Goal: Information Seeking & Learning: Check status

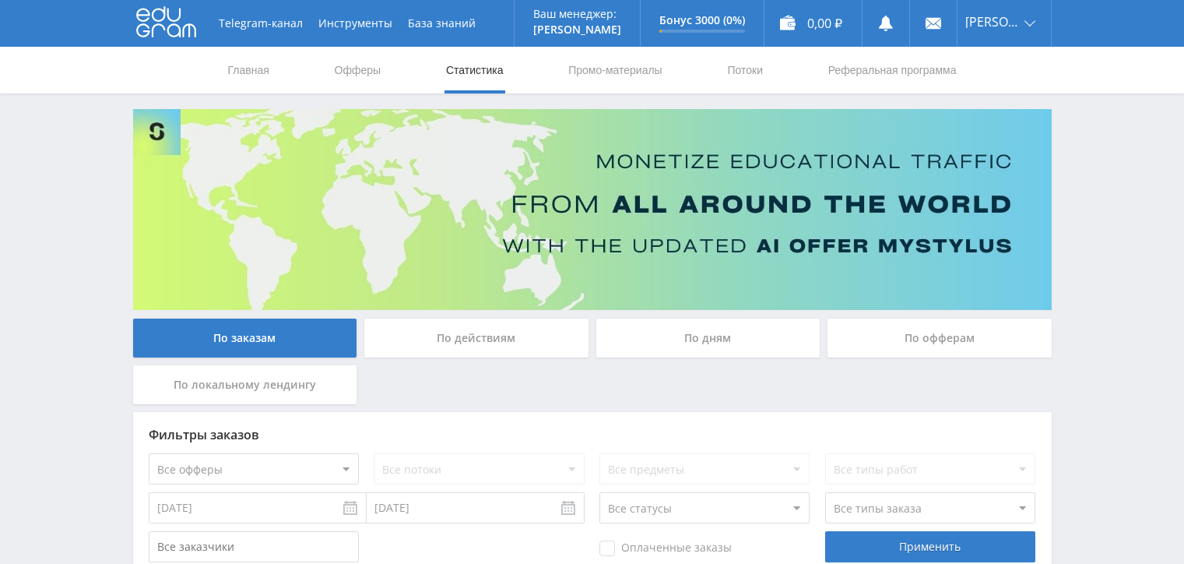
scroll to position [467, 0]
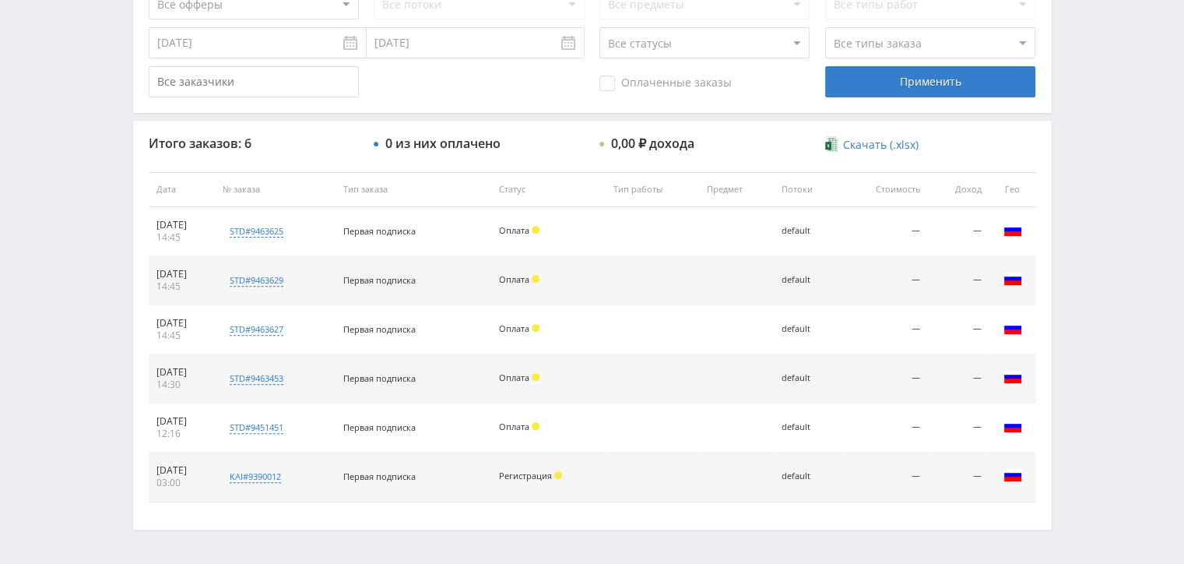
scroll to position [467, 0]
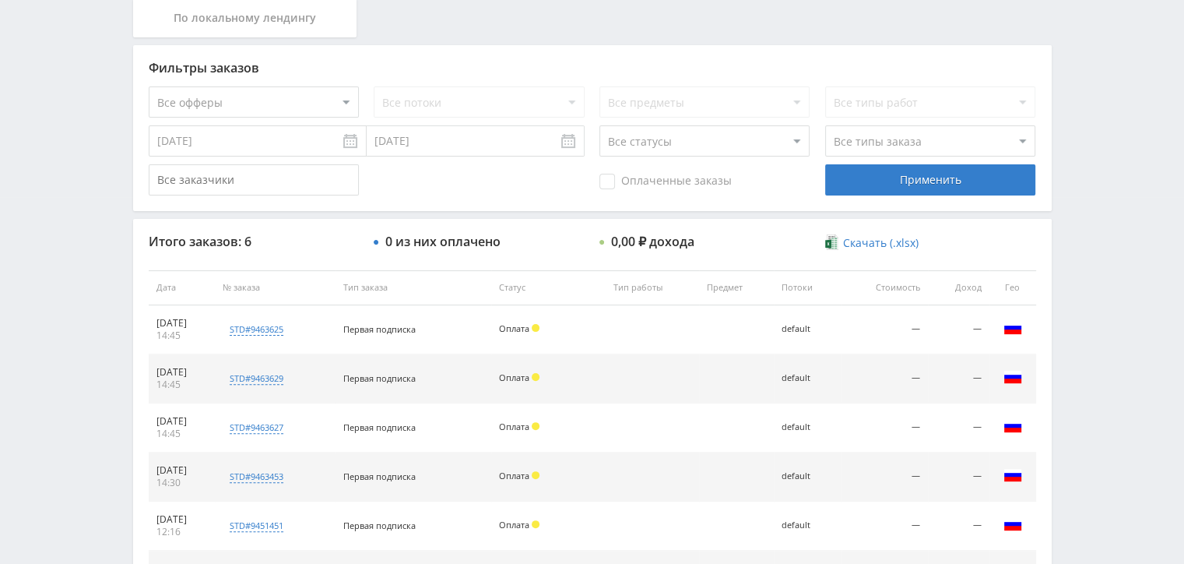
scroll to position [514, 0]
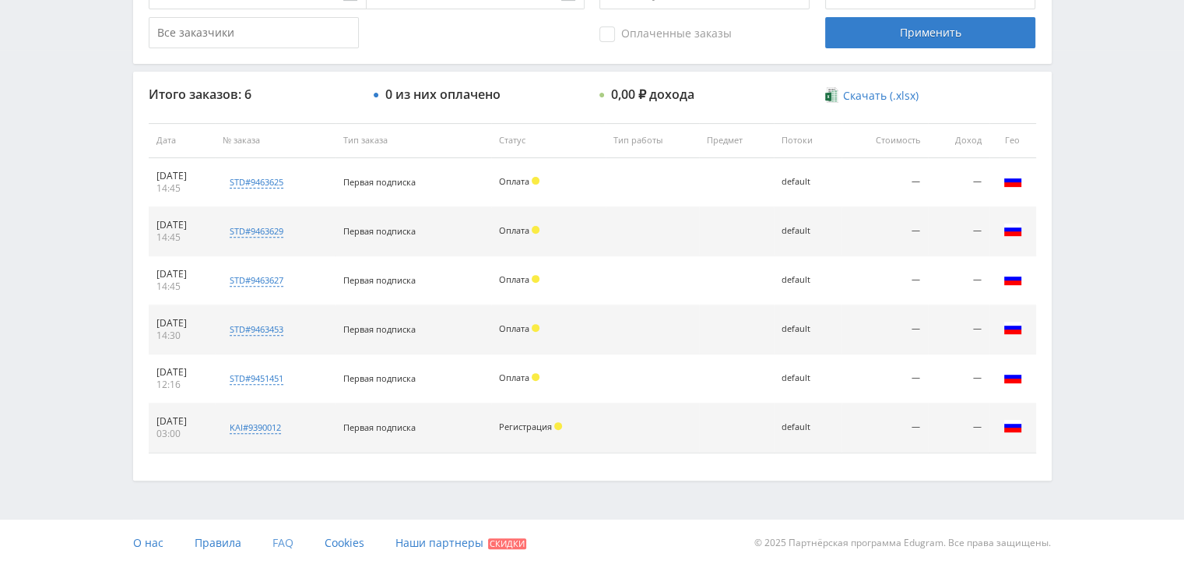
click at [281, 539] on span "FAQ" at bounding box center [282, 542] width 21 height 15
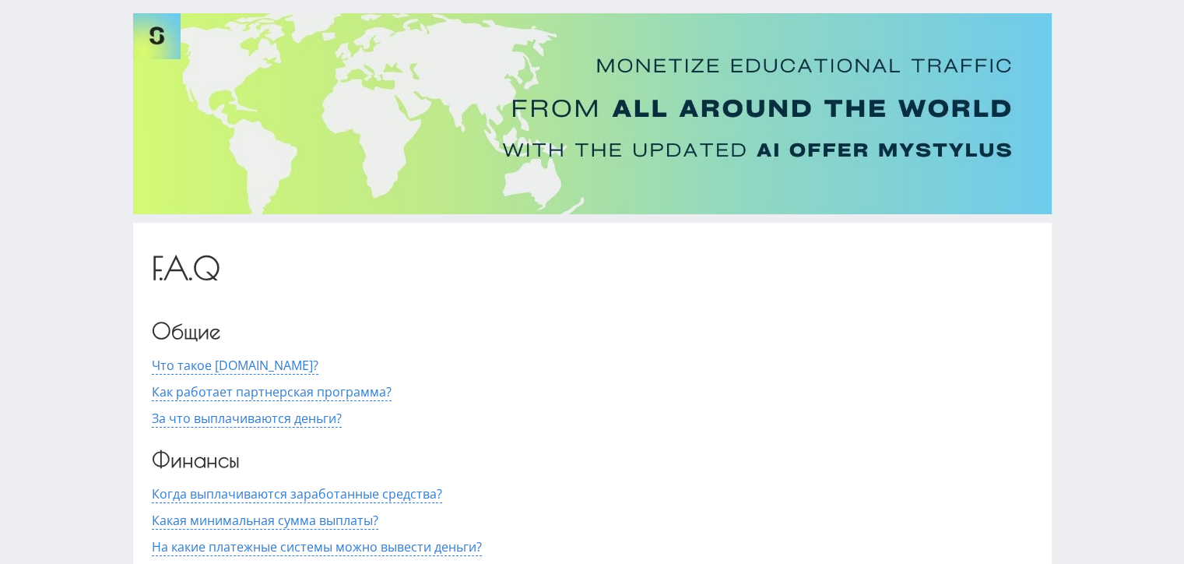
scroll to position [234, 0]
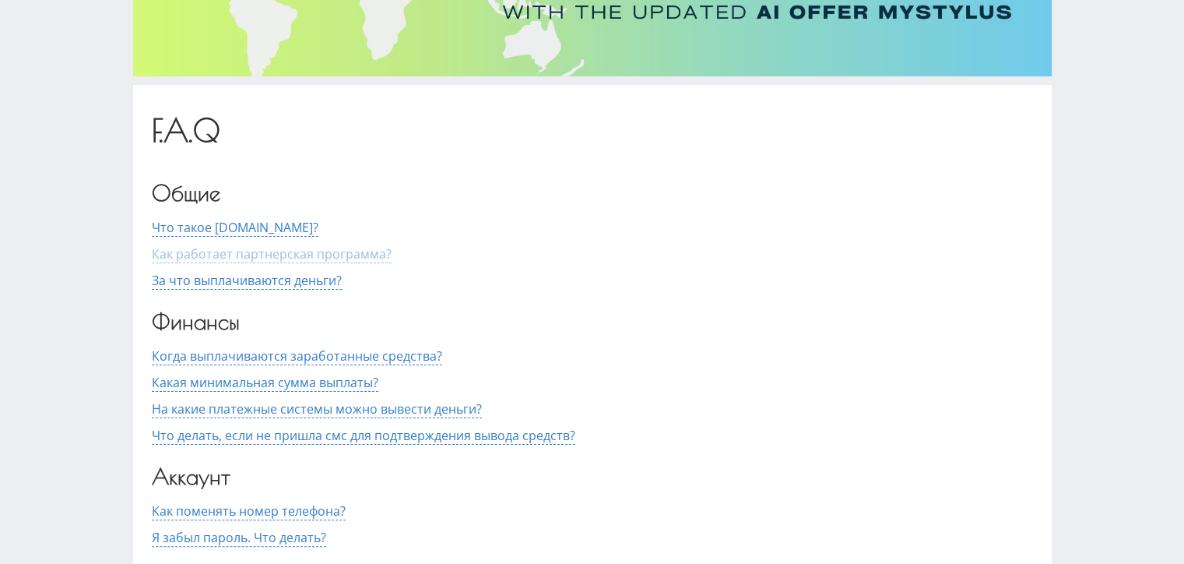
click at [341, 256] on span "Как работает партнерская программа?" at bounding box center [272, 254] width 240 height 18
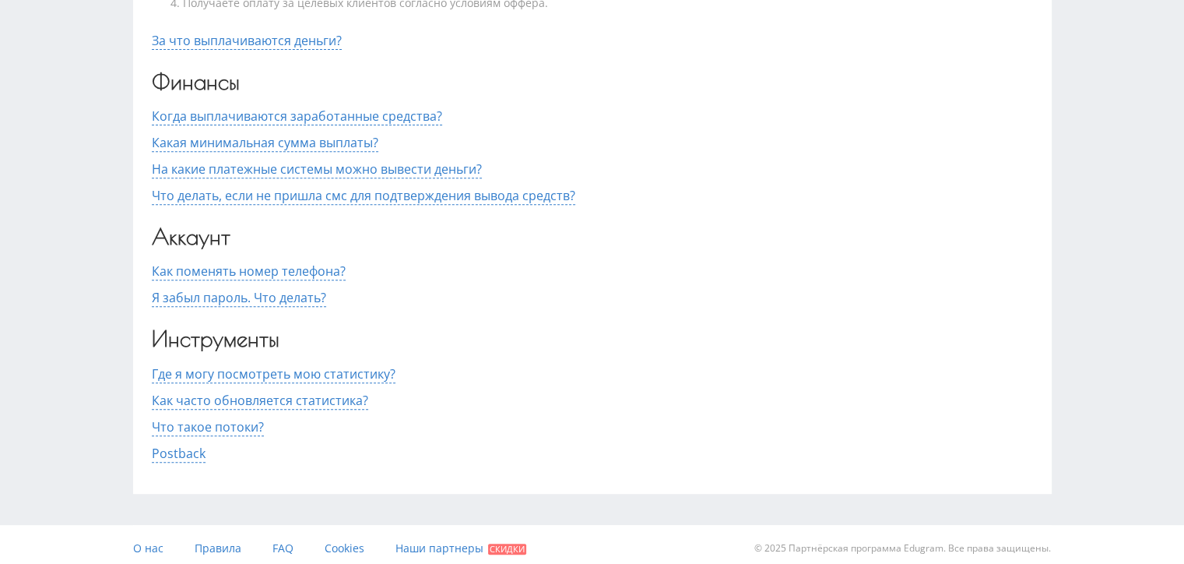
scroll to position [596, 0]
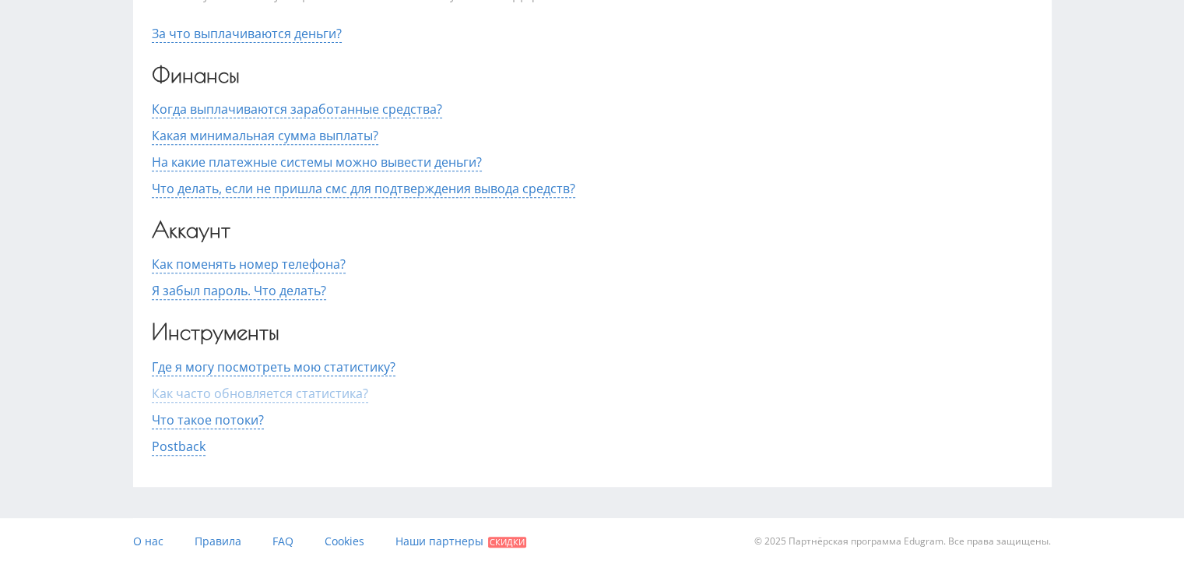
click at [339, 389] on span "Как часто обновляется статистика?" at bounding box center [260, 394] width 216 height 18
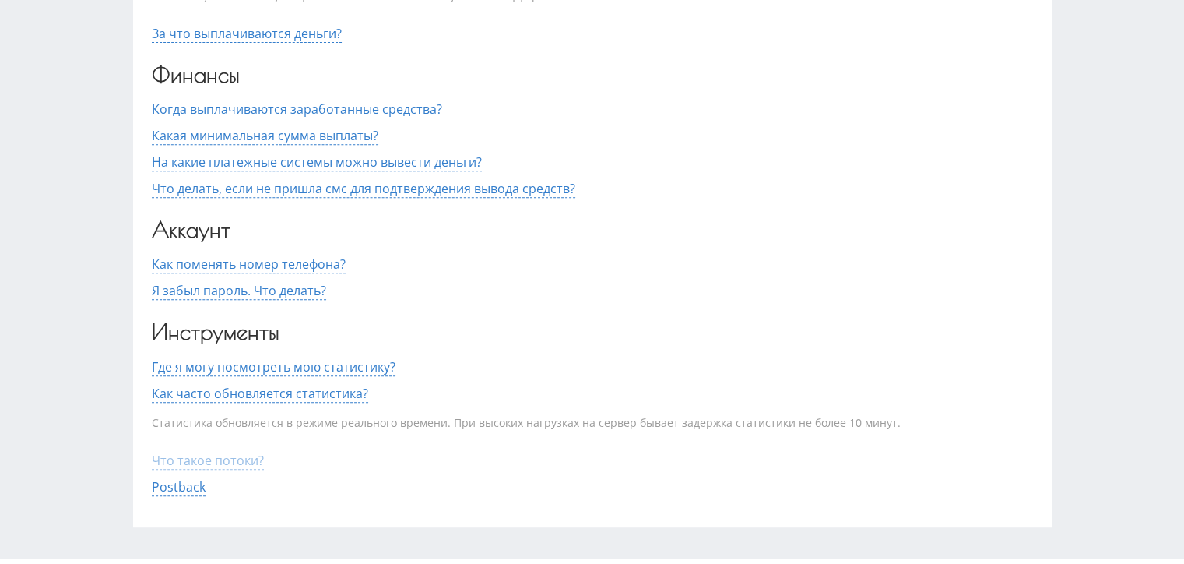
click at [241, 462] on span "Что такое потоки?" at bounding box center [208, 460] width 112 height 18
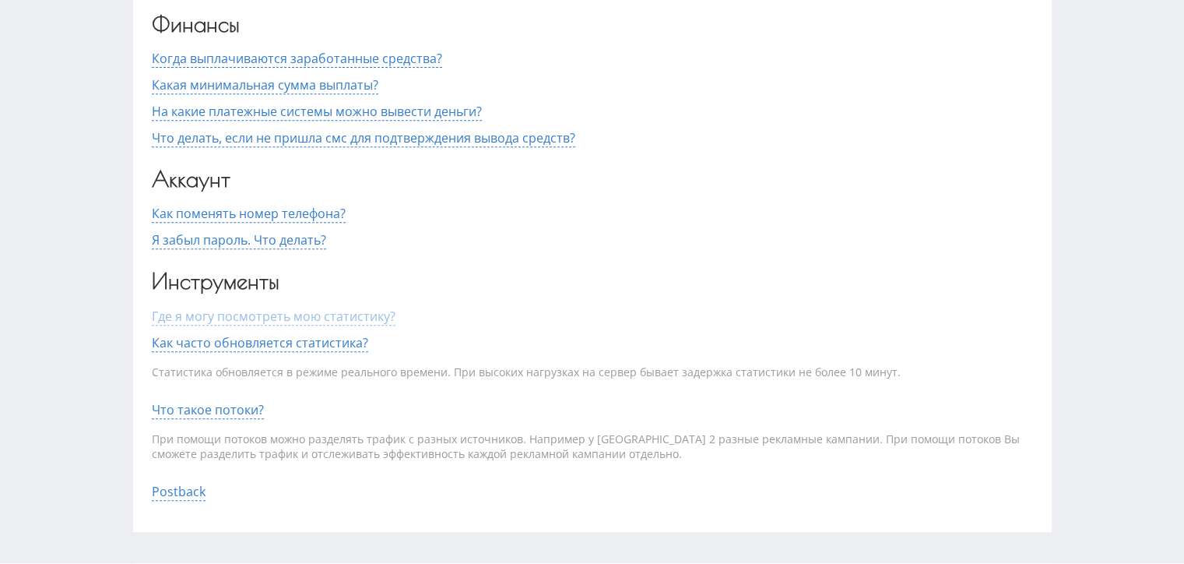
scroll to position [674, 0]
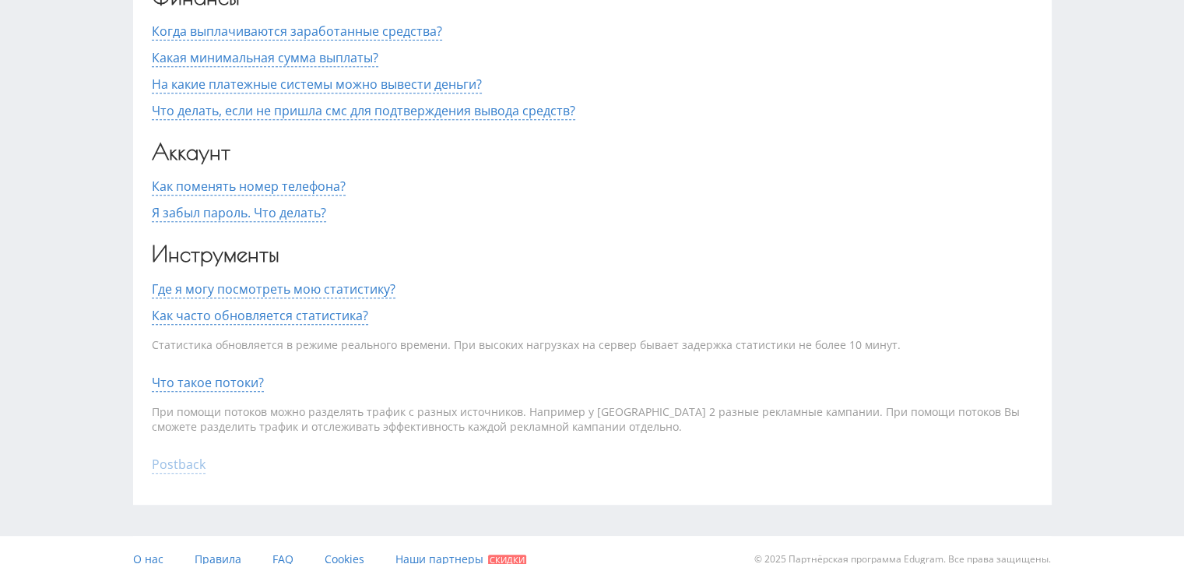
click at [193, 462] on span "Postback" at bounding box center [179, 464] width 54 height 18
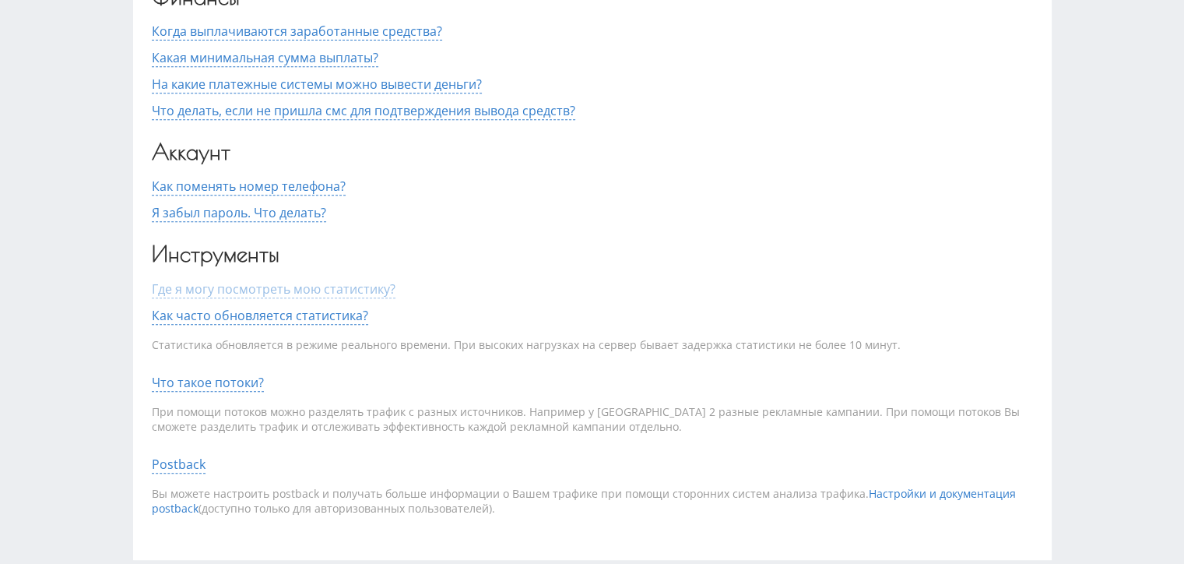
click at [259, 290] on span "Где я могу посмотреть мою статистику?" at bounding box center [274, 289] width 244 height 18
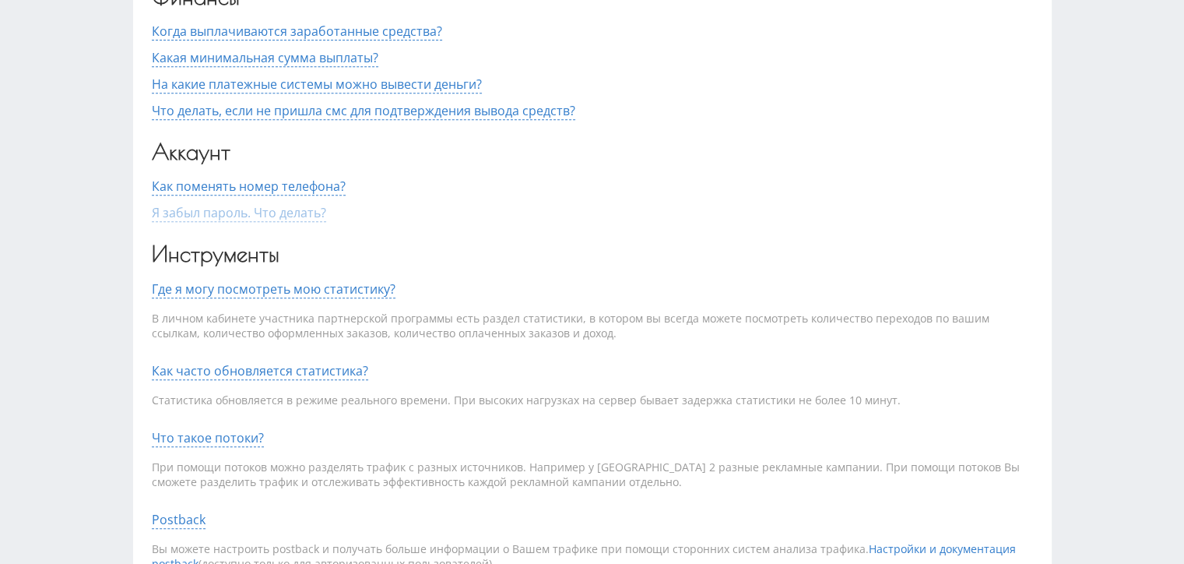
click at [280, 218] on span "Я забыл пароль. Что делать?" at bounding box center [239, 213] width 174 height 18
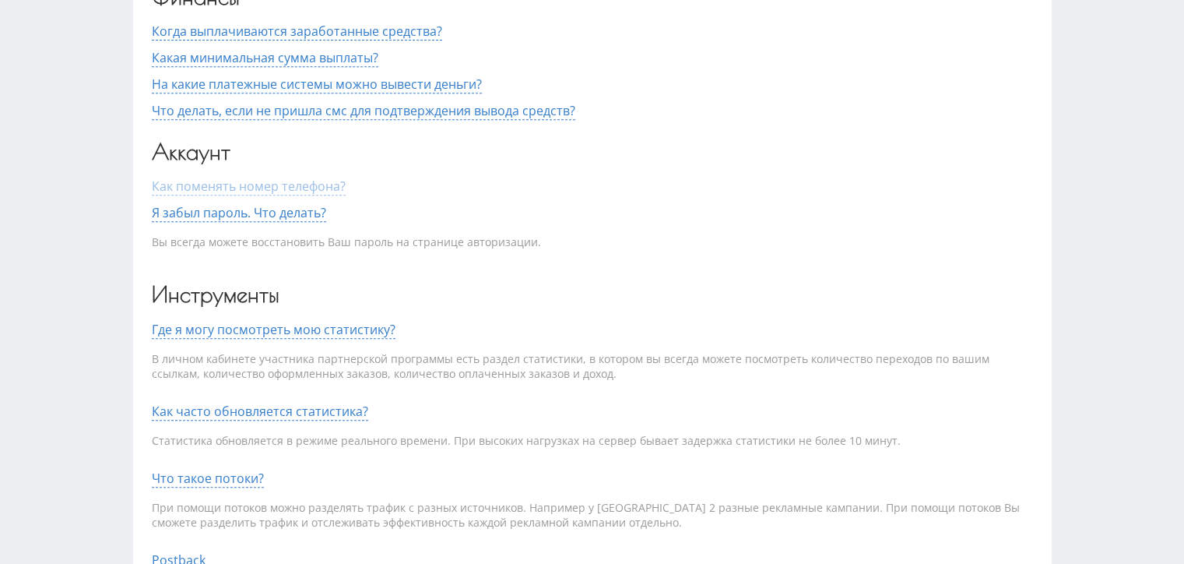
click at [270, 187] on span "Как поменять номер телефона?" at bounding box center [249, 186] width 194 height 18
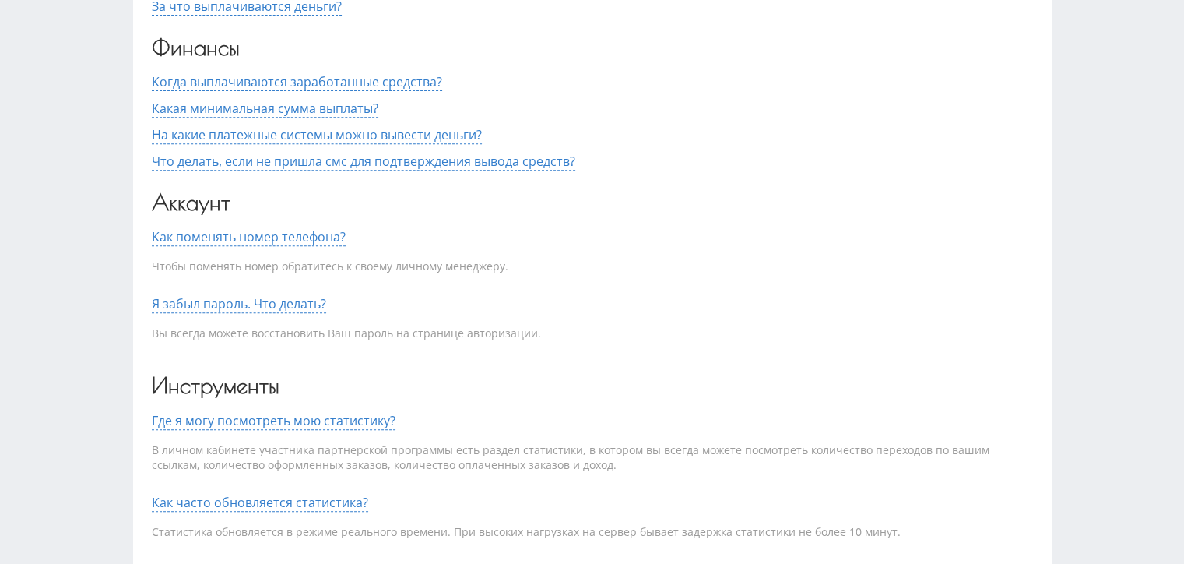
scroll to position [596, 0]
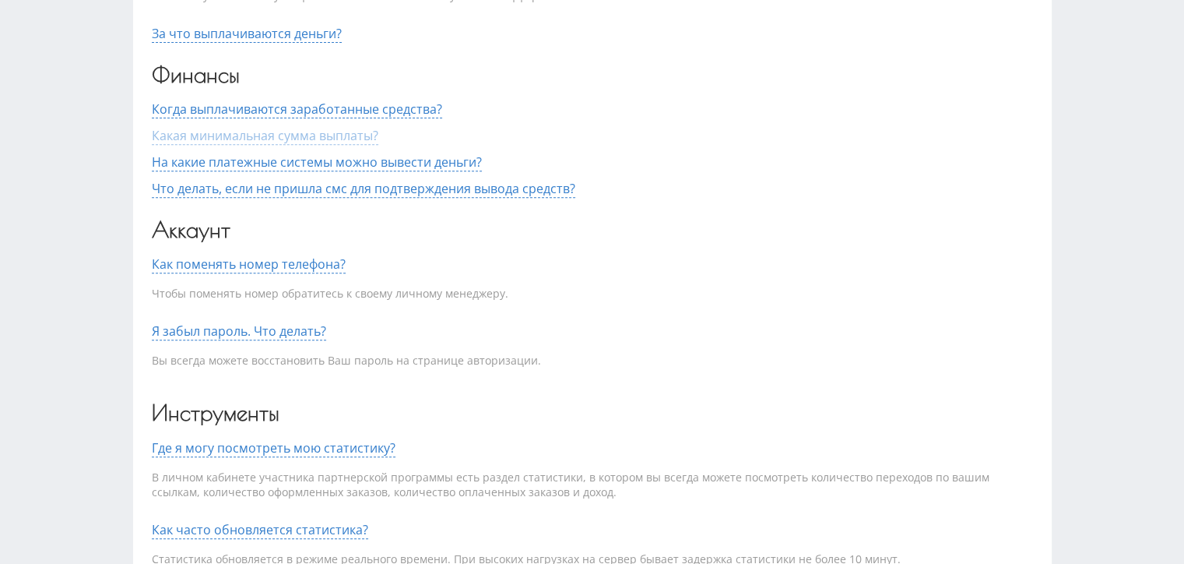
click at [306, 131] on span "Какая минимальная сумма выплаты?" at bounding box center [265, 136] width 227 height 18
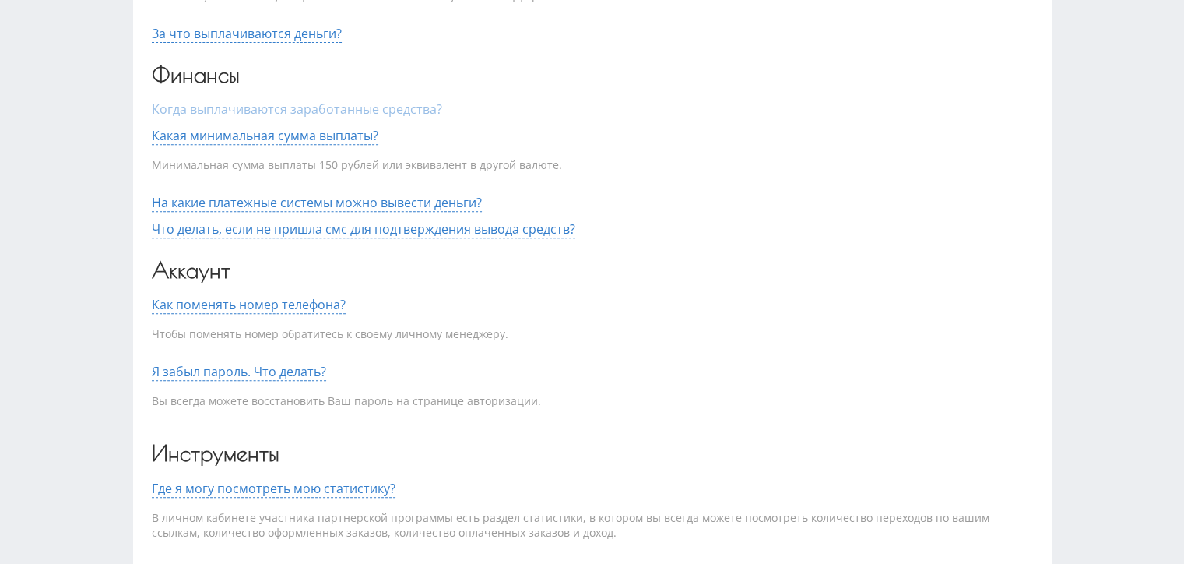
click at [316, 110] on span "Когда выплачиваются заработанные средства?" at bounding box center [297, 109] width 290 height 18
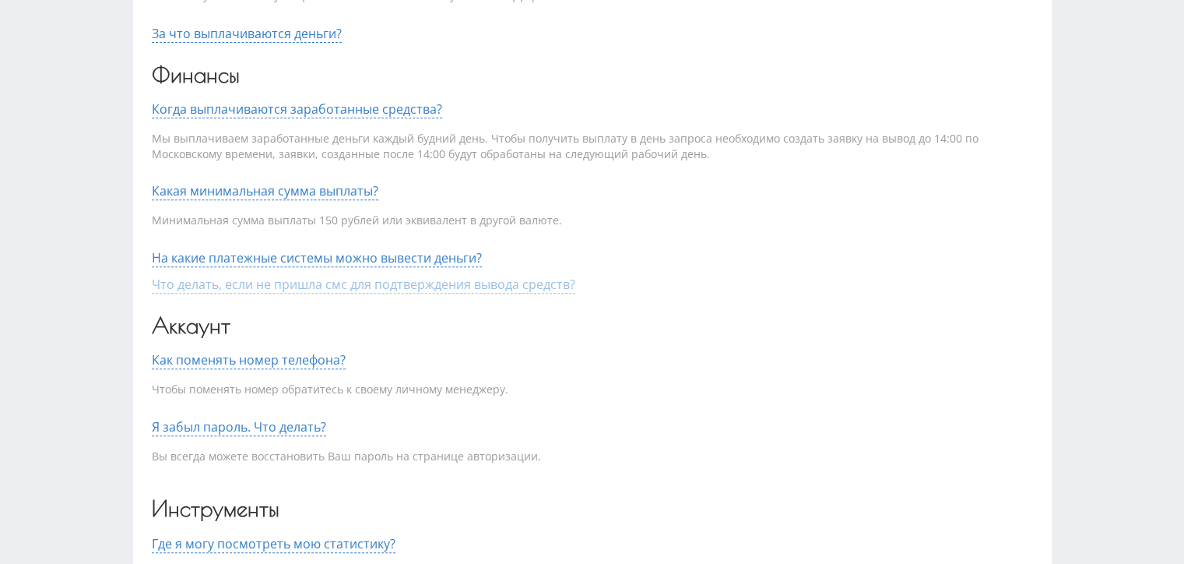
click at [305, 288] on span "Что делать, если не пришла смс для подтверждения вывода средств?" at bounding box center [363, 285] width 423 height 18
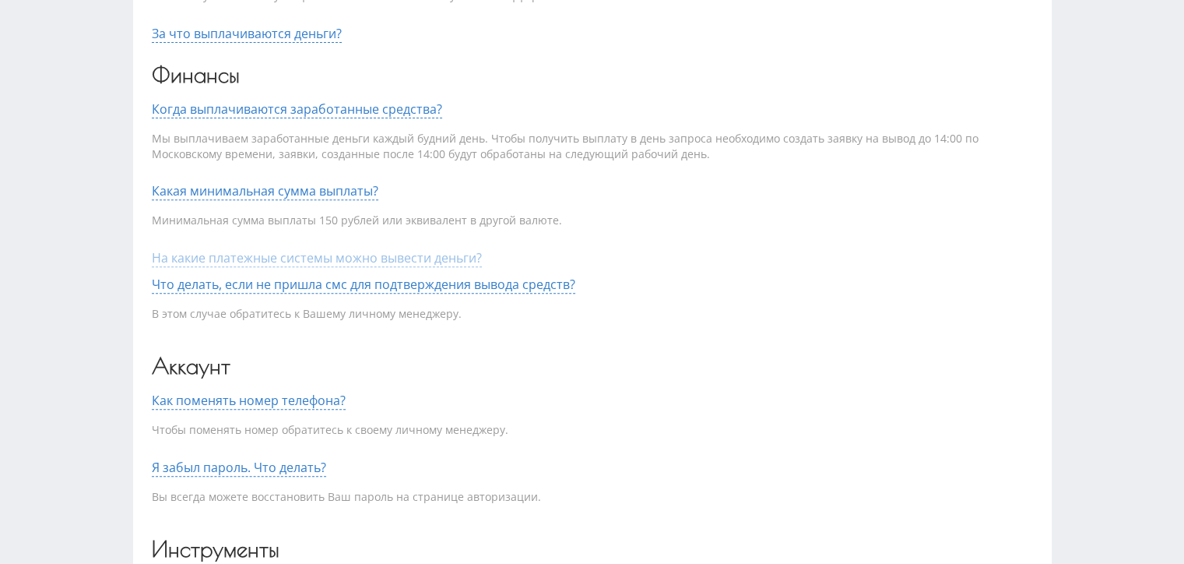
click at [305, 260] on span "На какие платежные системы можно вывести деньги?" at bounding box center [317, 258] width 330 height 18
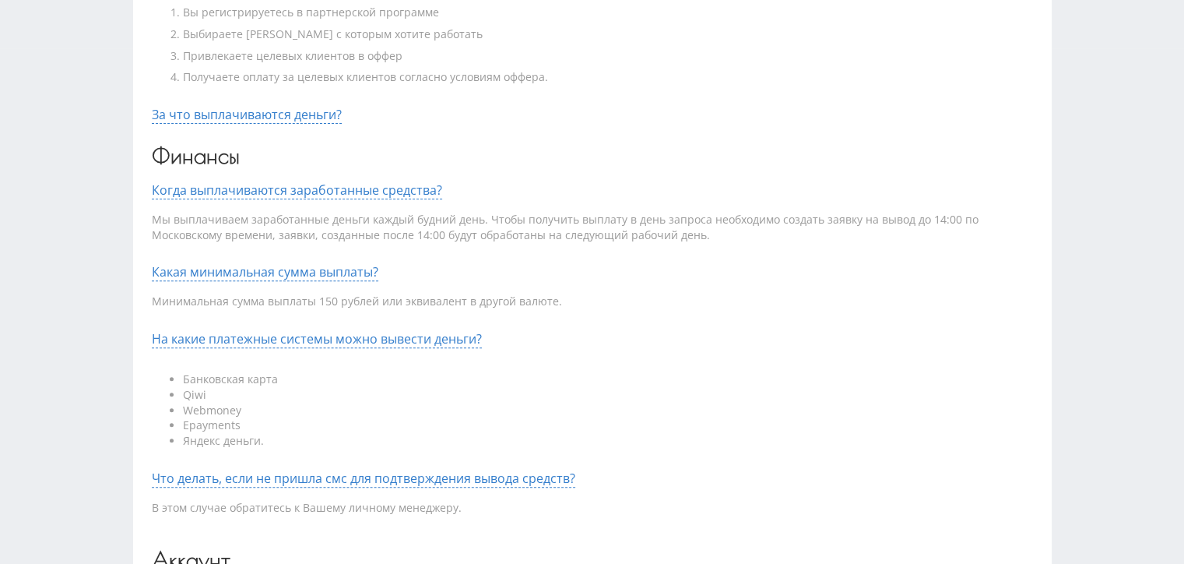
scroll to position [363, 0]
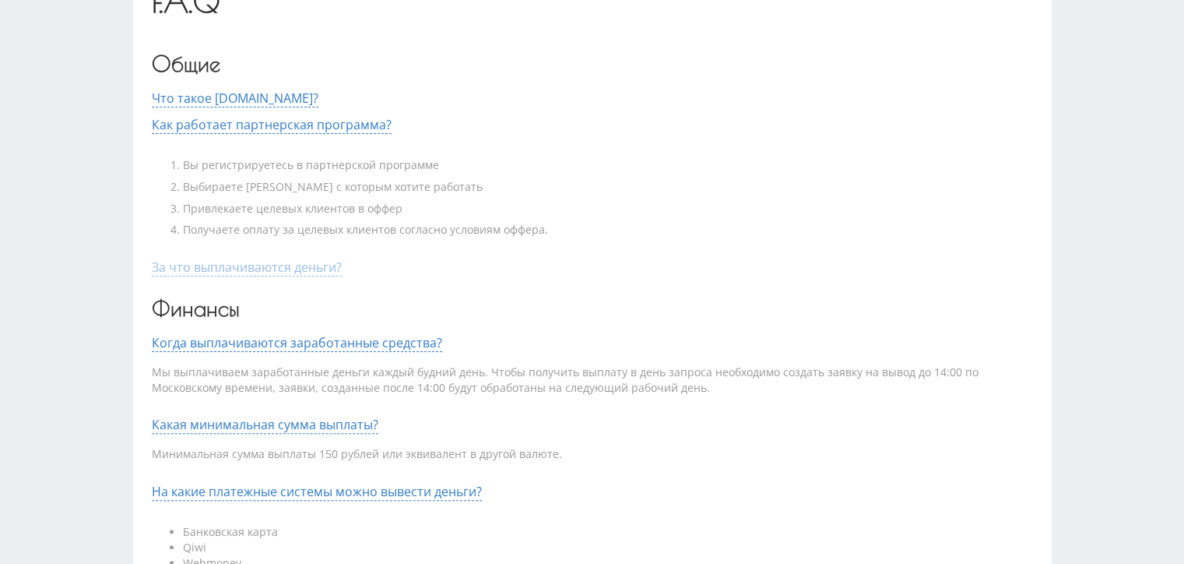
click at [286, 265] on span "За что выплачиваются деньги?" at bounding box center [247, 267] width 190 height 18
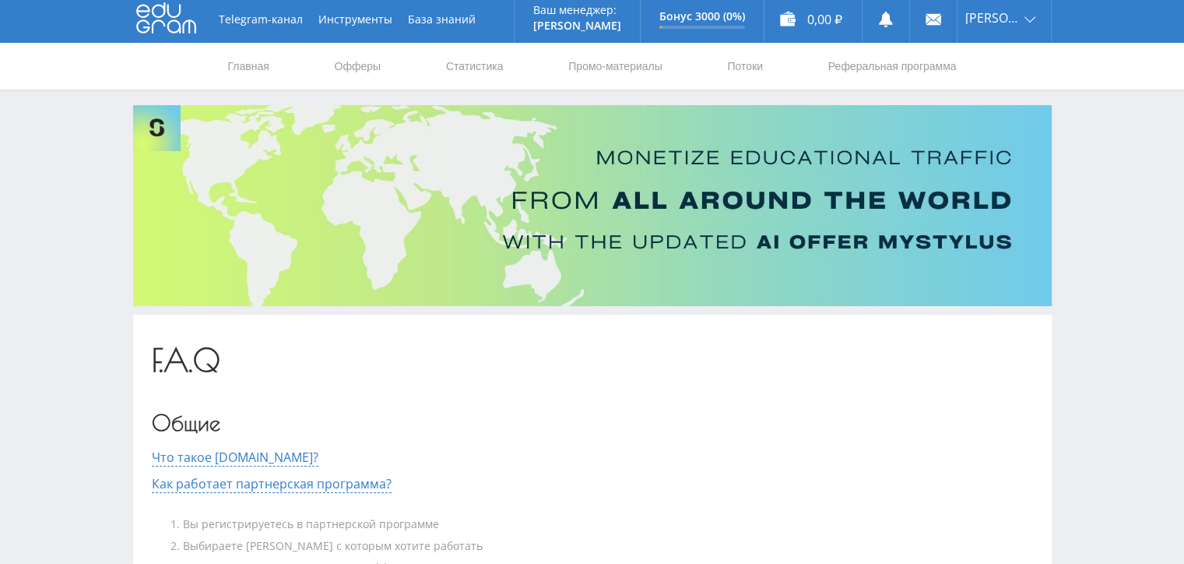
scroll to position [0, 0]
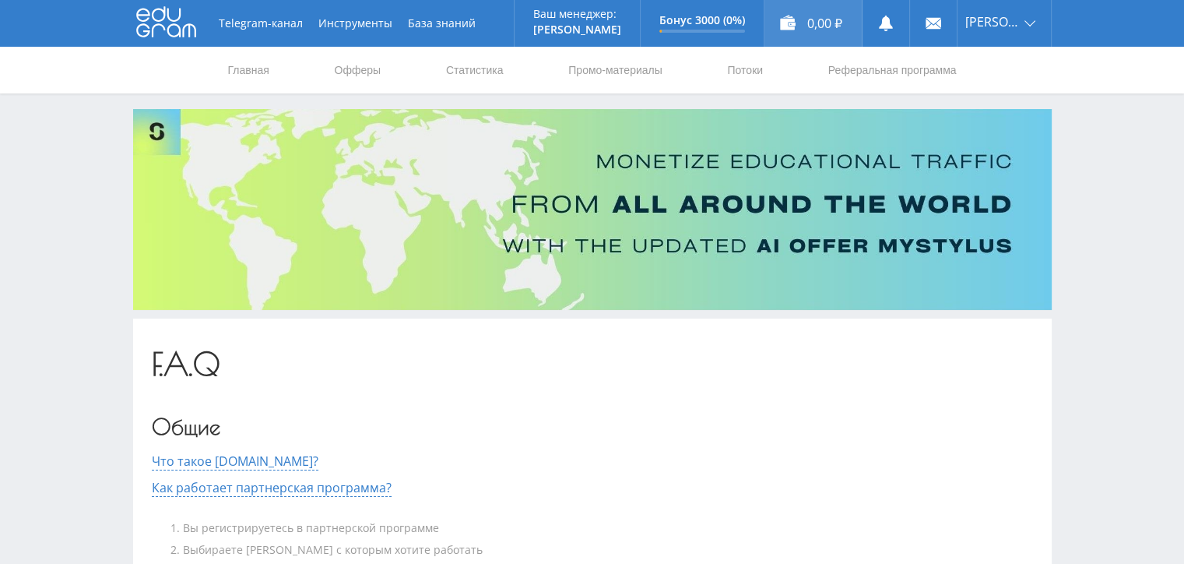
click at [813, 27] on div "0,00 ₽" at bounding box center [812, 23] width 97 height 47
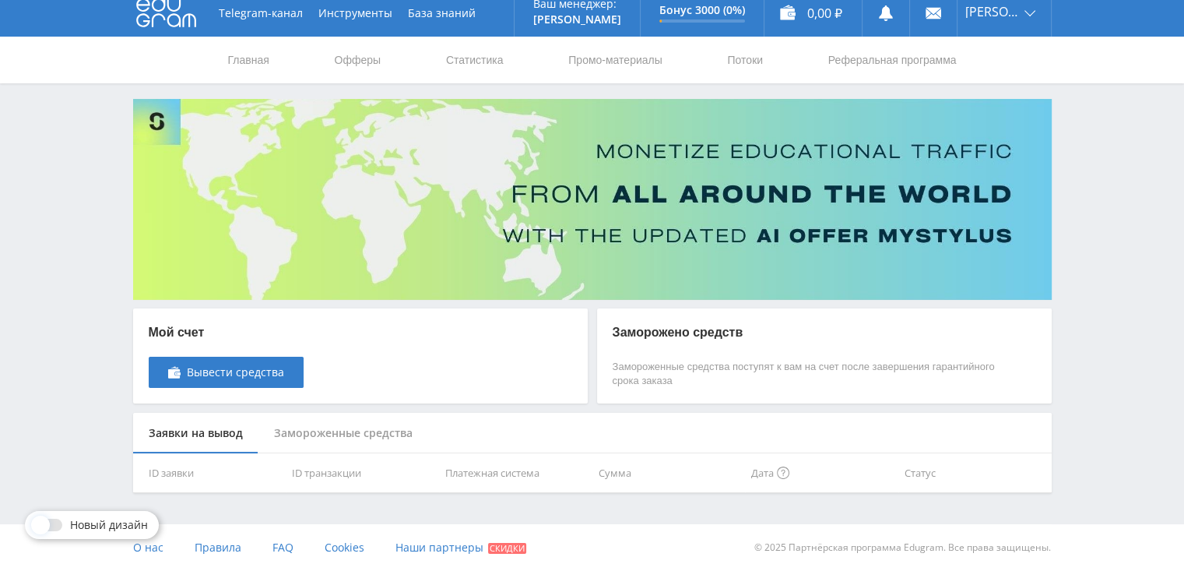
scroll to position [16, 0]
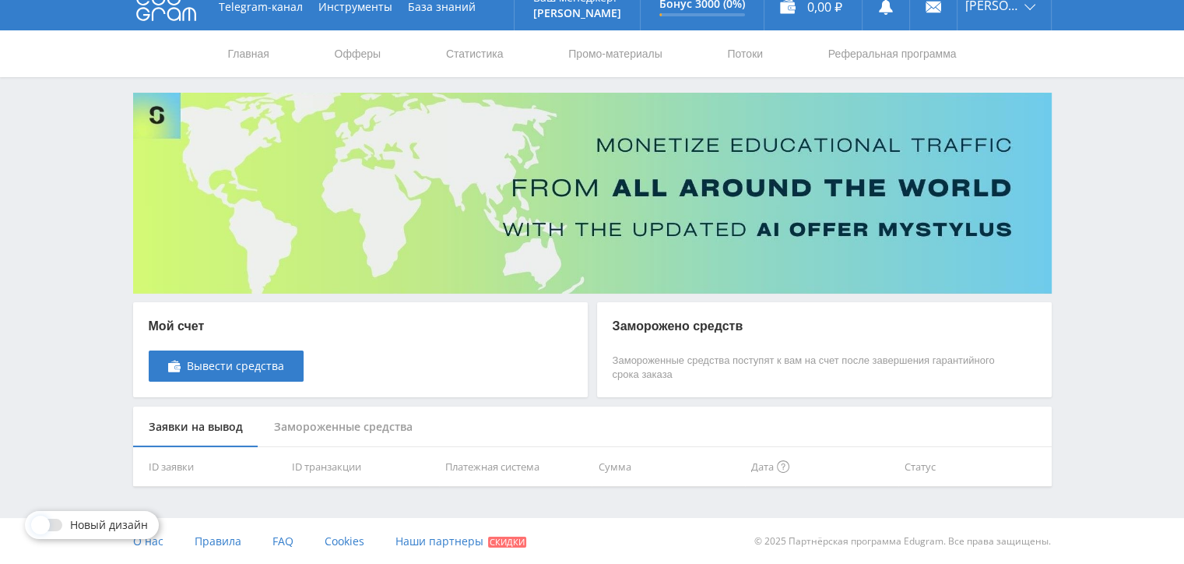
click at [380, 427] on div "Замороженные средства" at bounding box center [343, 426] width 170 height 41
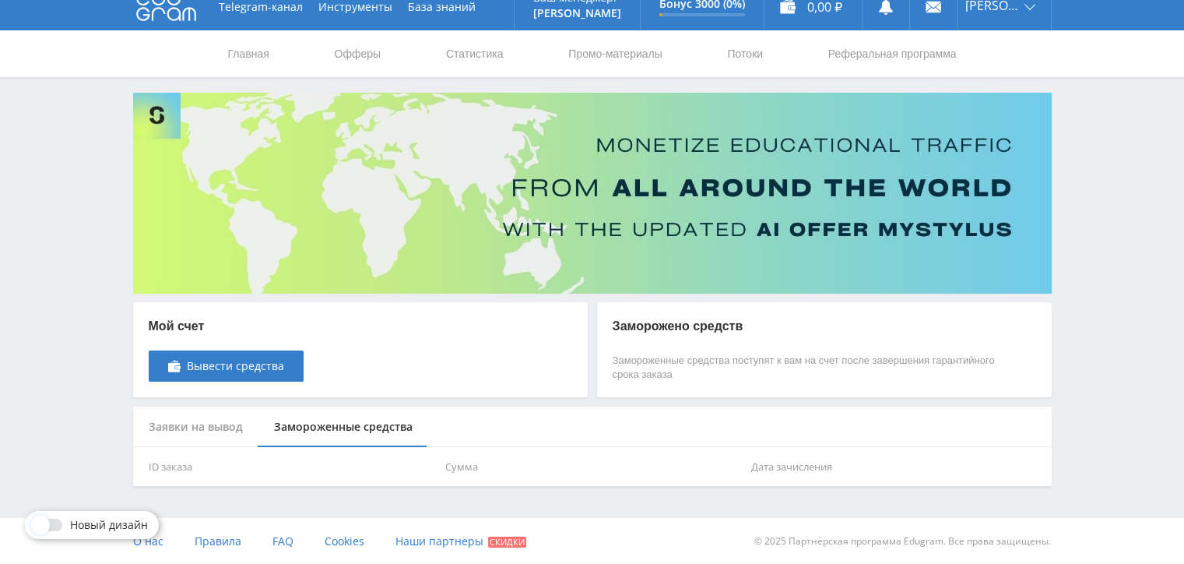
click at [231, 431] on div "Заявки на вывод" at bounding box center [195, 426] width 125 height 41
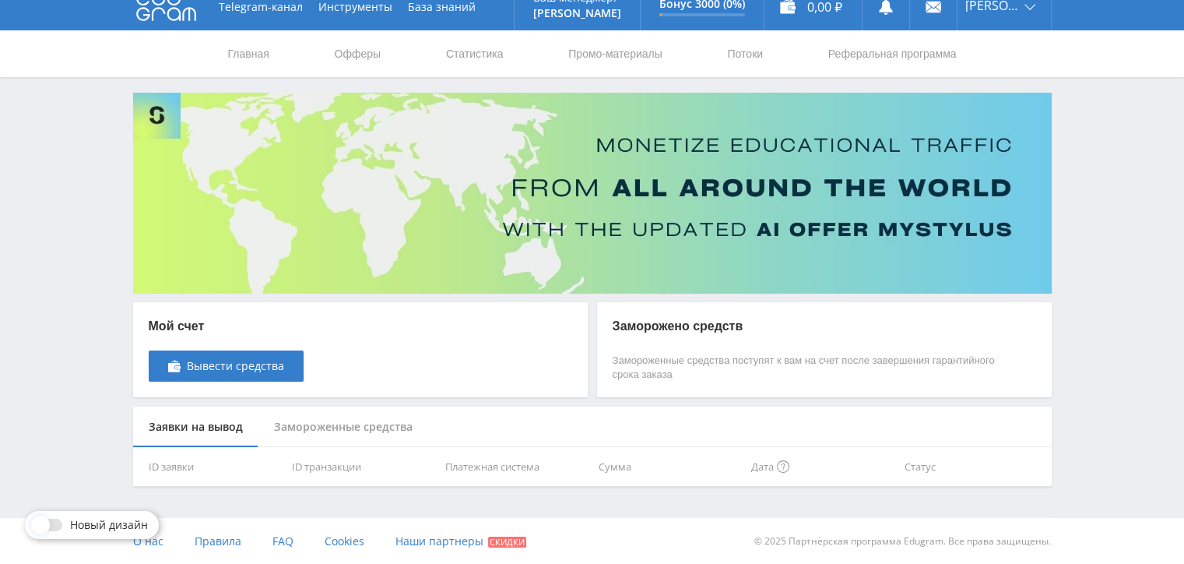
click at [514, 54] on nav "Главная Офферы Статистика Промо-материалы Потоки Реферальная программа" at bounding box center [593, 53] width 732 height 47
click at [483, 58] on link "Статистика" at bounding box center [474, 53] width 61 height 47
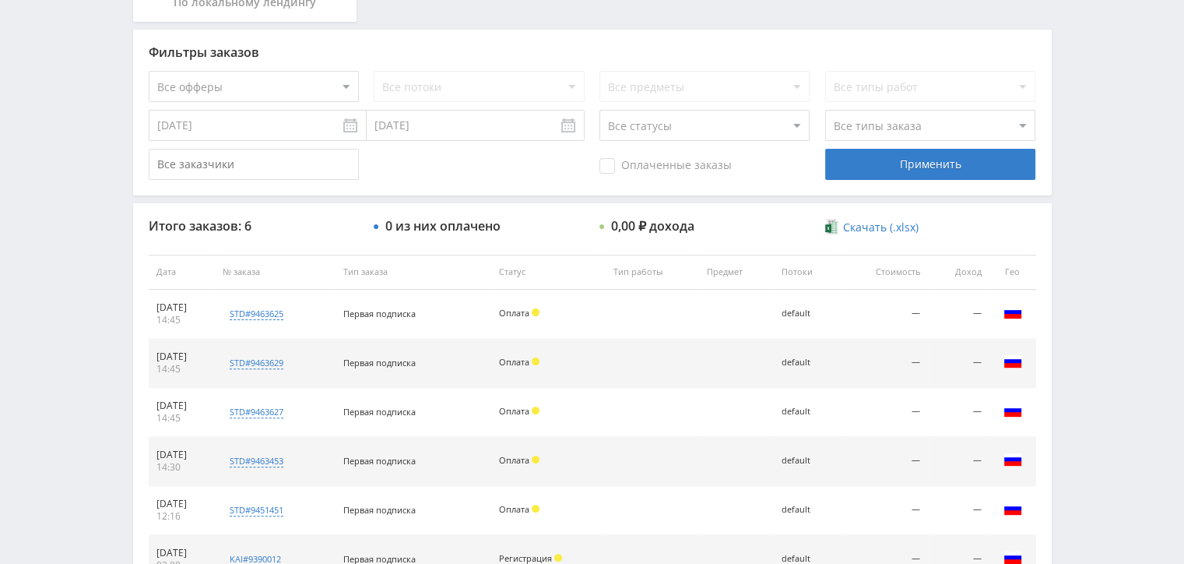
scroll to position [202, 0]
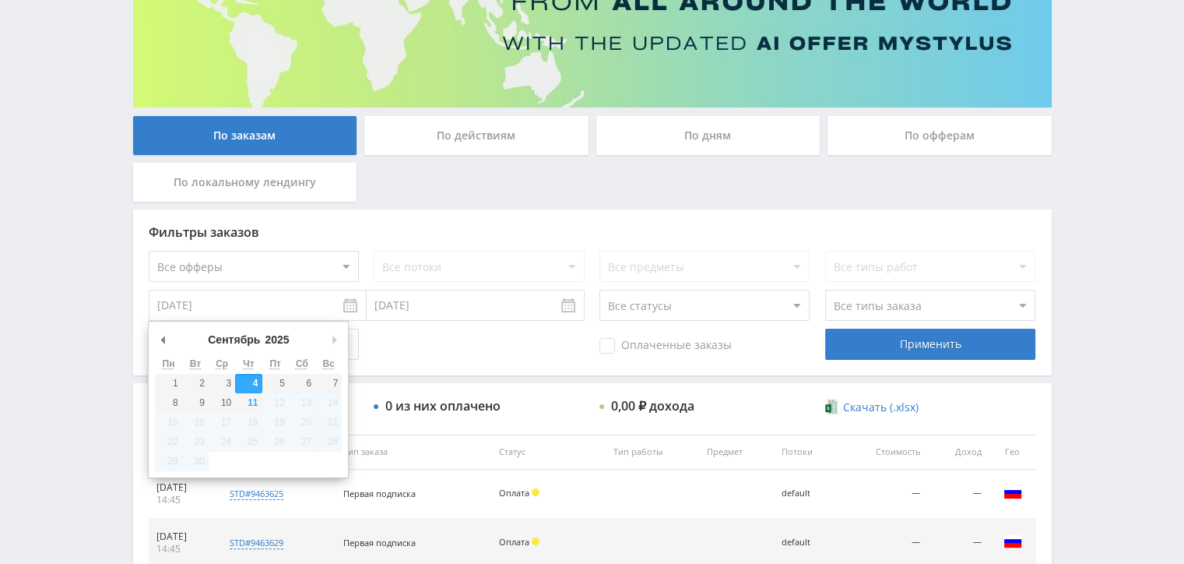
click at [351, 300] on input "[DATE]" at bounding box center [258, 305] width 218 height 31
type input "[DATE]"
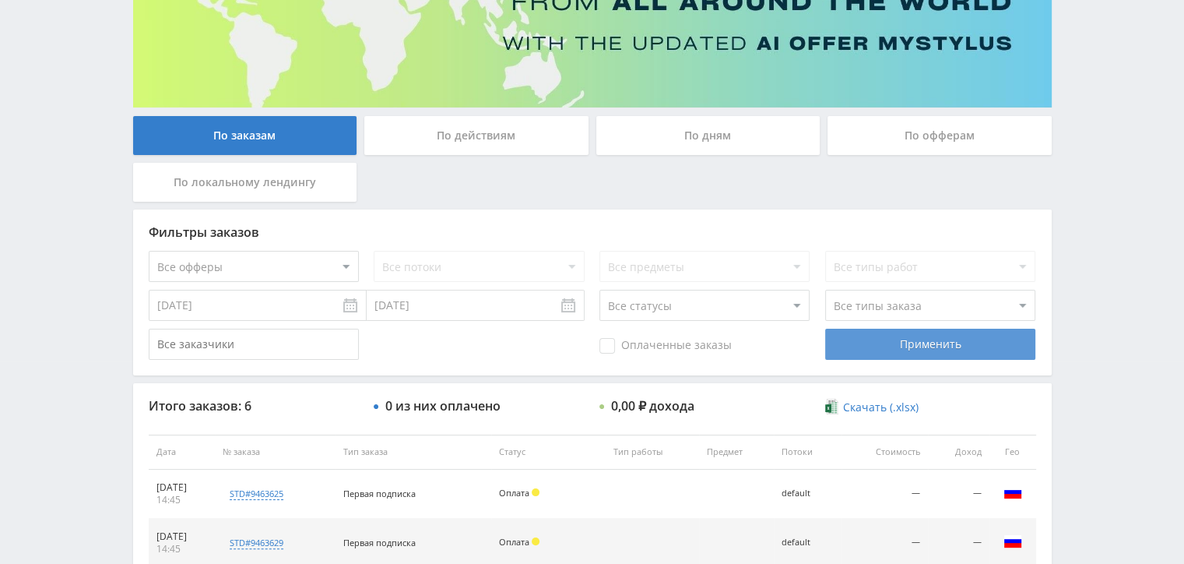
click at [839, 336] on div "Применить" at bounding box center [930, 343] width 210 height 31
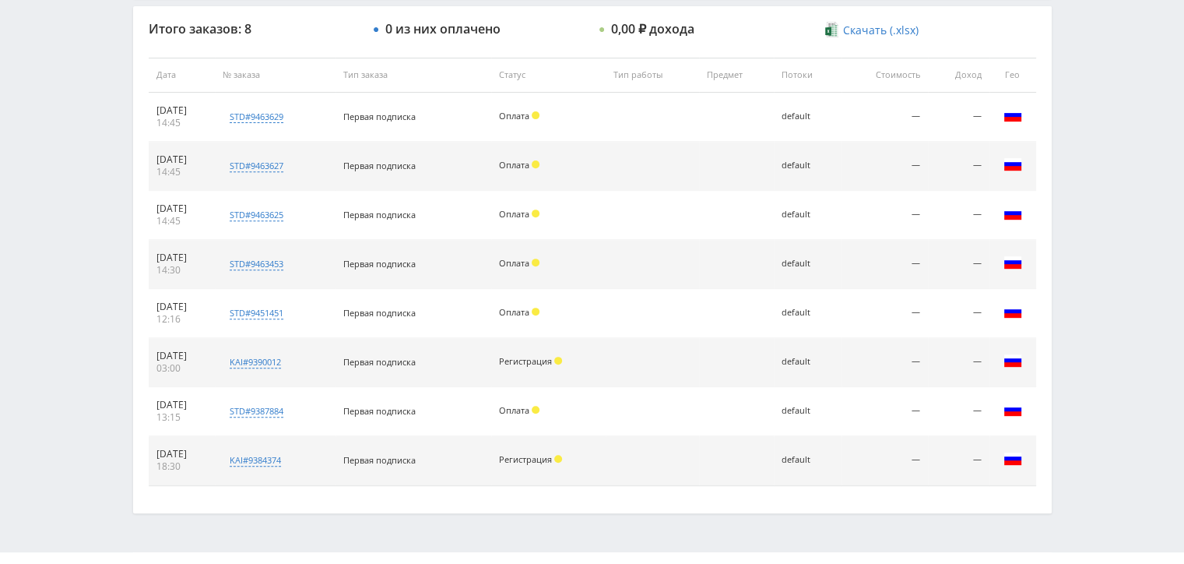
scroll to position [578, 0]
